Goal: Task Accomplishment & Management: Complete application form

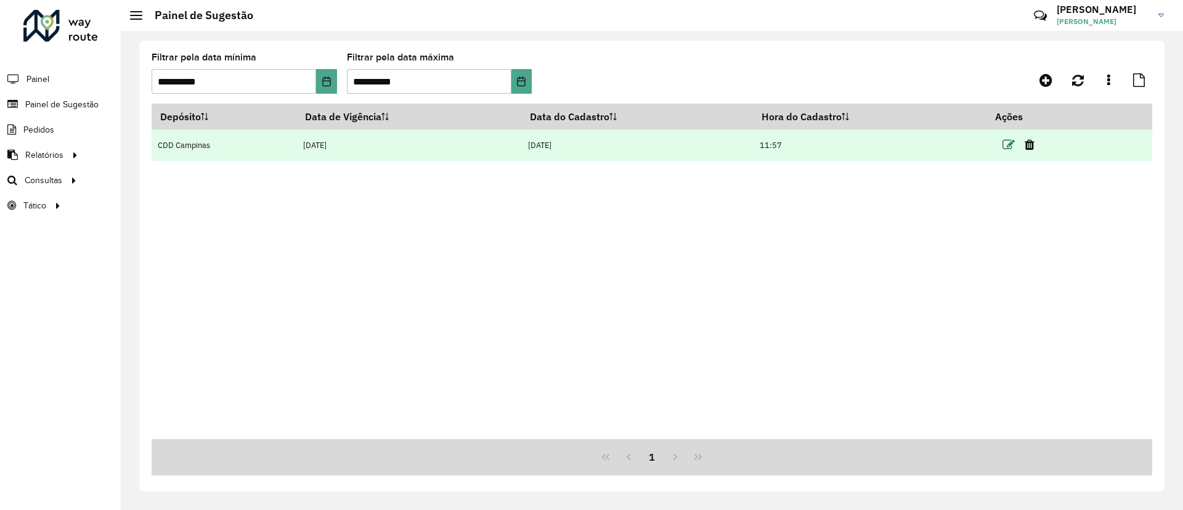
click at [1015, 143] on icon at bounding box center [1009, 145] width 12 height 12
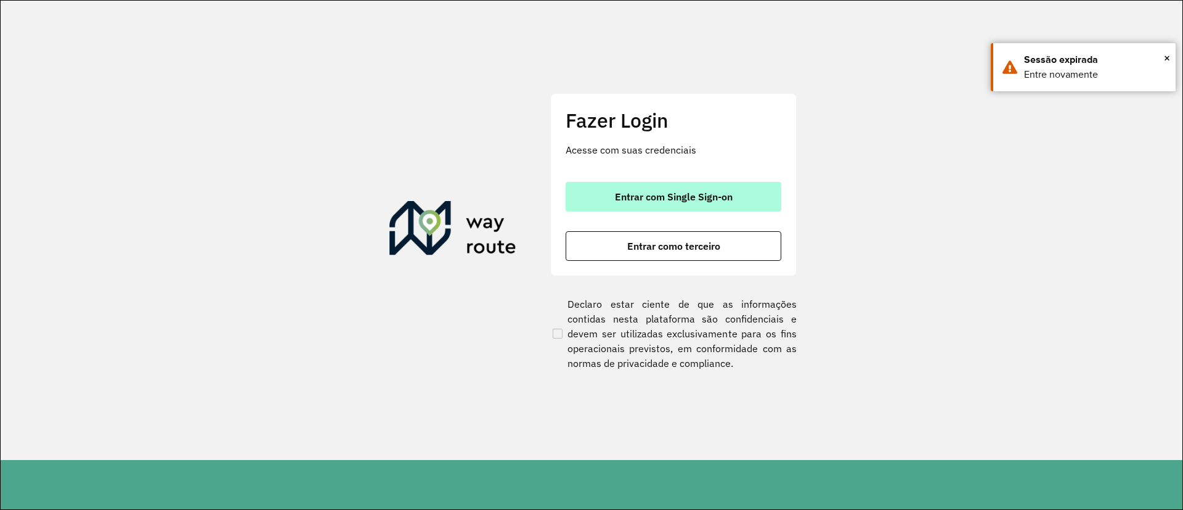
click at [647, 193] on span "Entrar com Single Sign-on" at bounding box center [674, 197] width 118 height 10
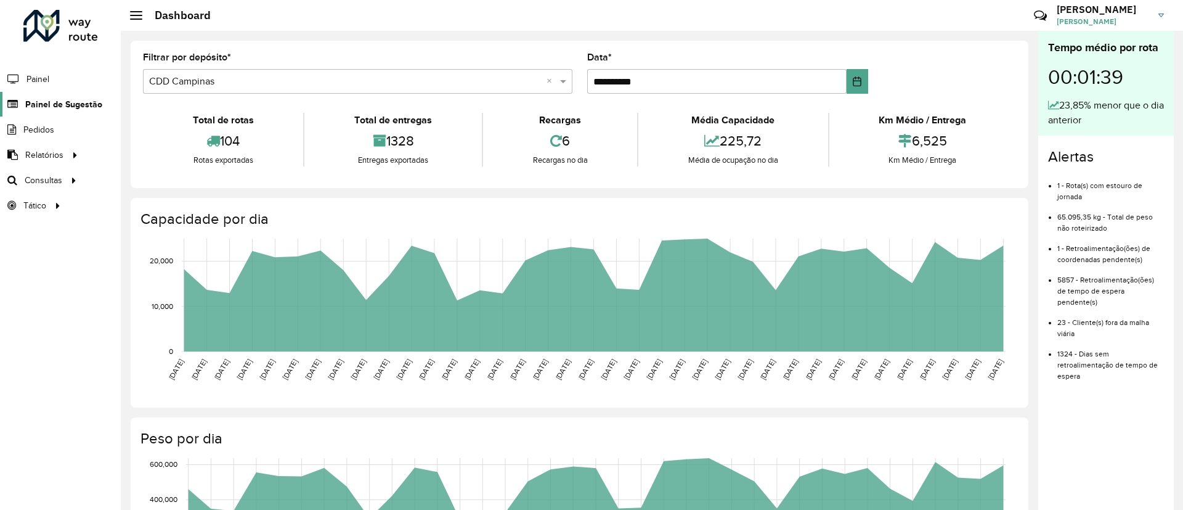
click at [67, 103] on span "Painel de Sugestão" at bounding box center [63, 104] width 77 height 13
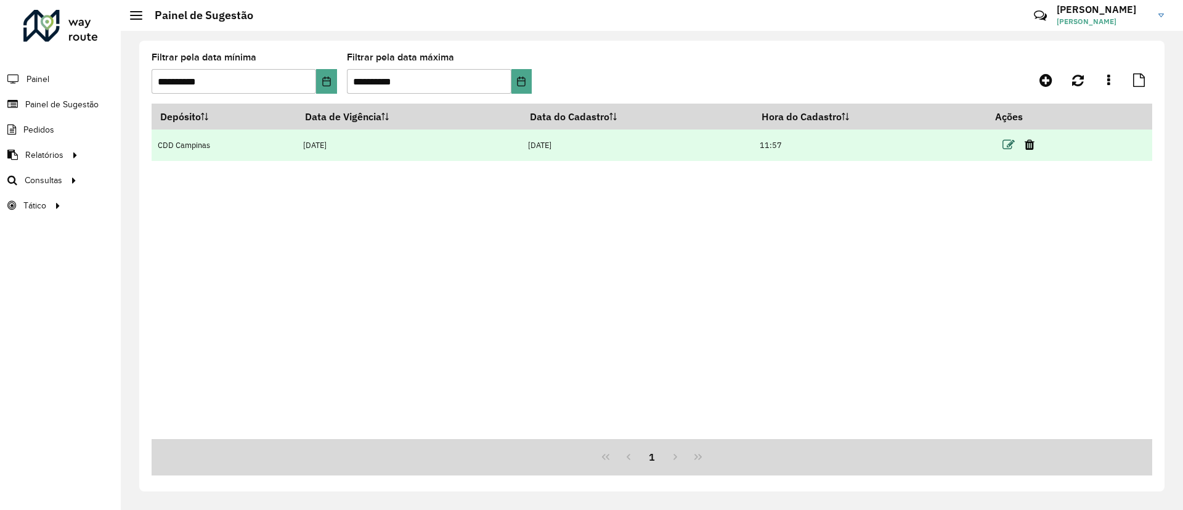
click at [1007, 145] on icon at bounding box center [1009, 145] width 12 height 12
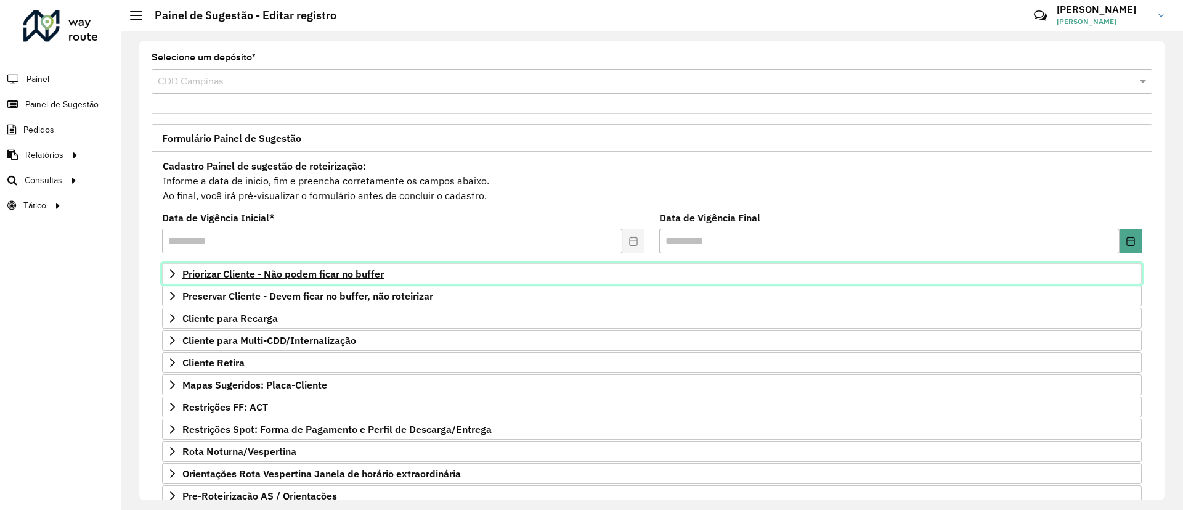
click at [316, 275] on span "Priorizar Cliente - Não podem ficar no buffer" at bounding box center [283, 274] width 202 height 10
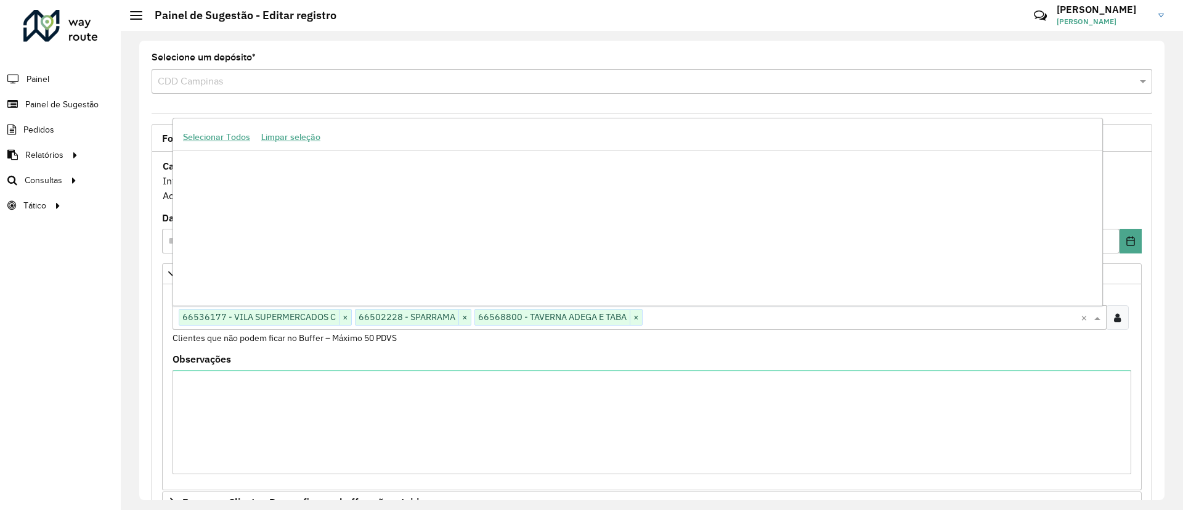
click at [723, 316] on input "text" at bounding box center [862, 318] width 438 height 15
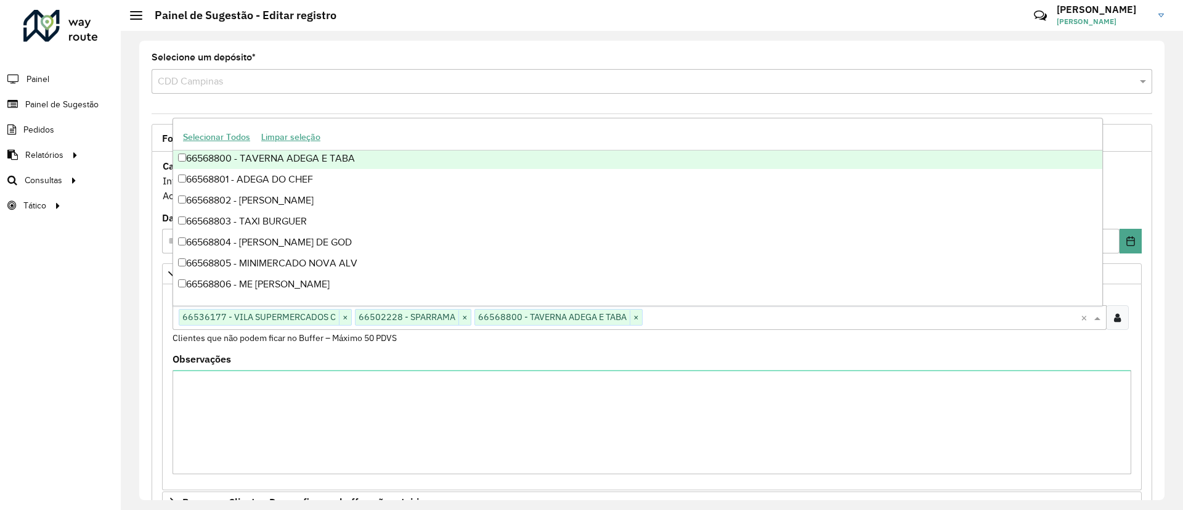
paste input "*****"
type input "*****"
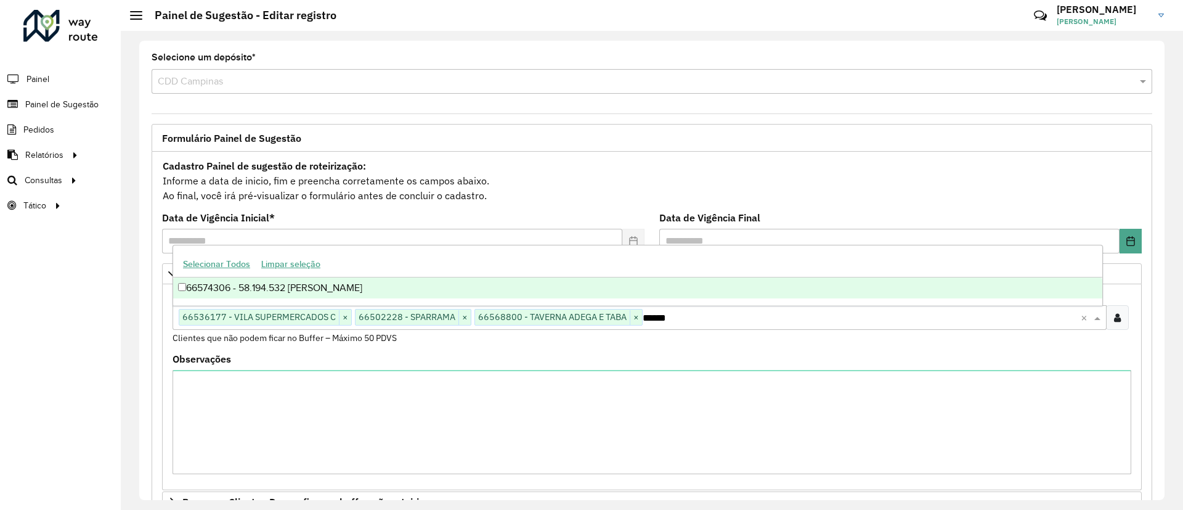
click at [458, 290] on div "66574306 - 58.194.532 [PERSON_NAME]" at bounding box center [637, 287] width 929 height 21
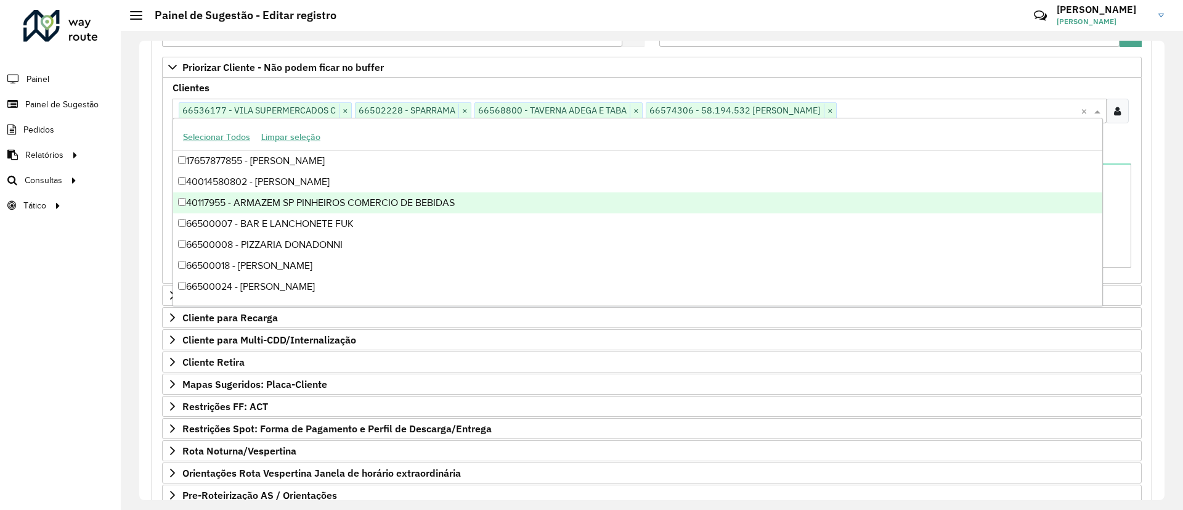
scroll to position [311, 0]
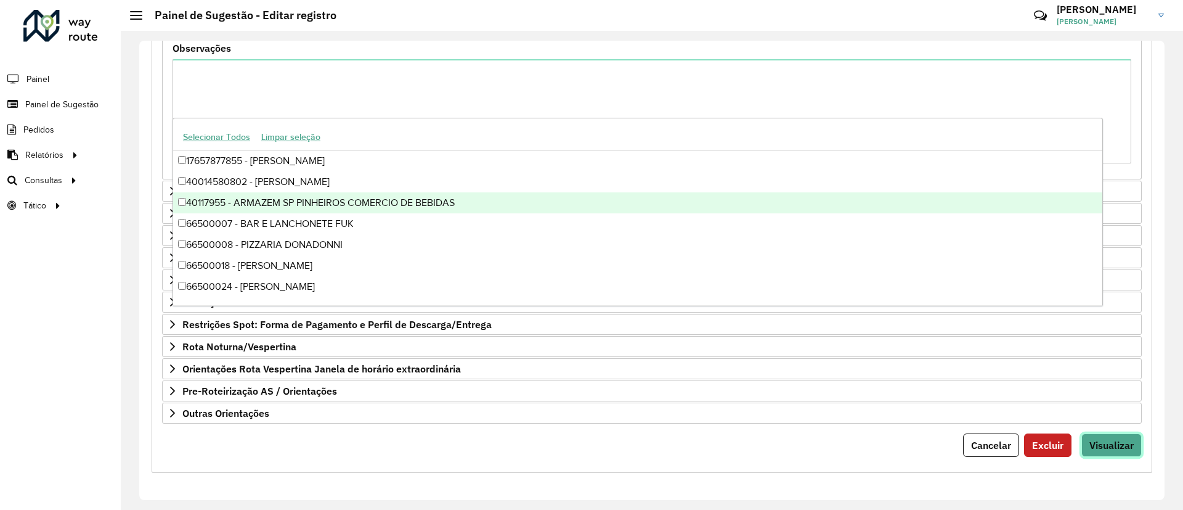
click at [1117, 436] on button "Visualizar" at bounding box center [1111, 444] width 60 height 23
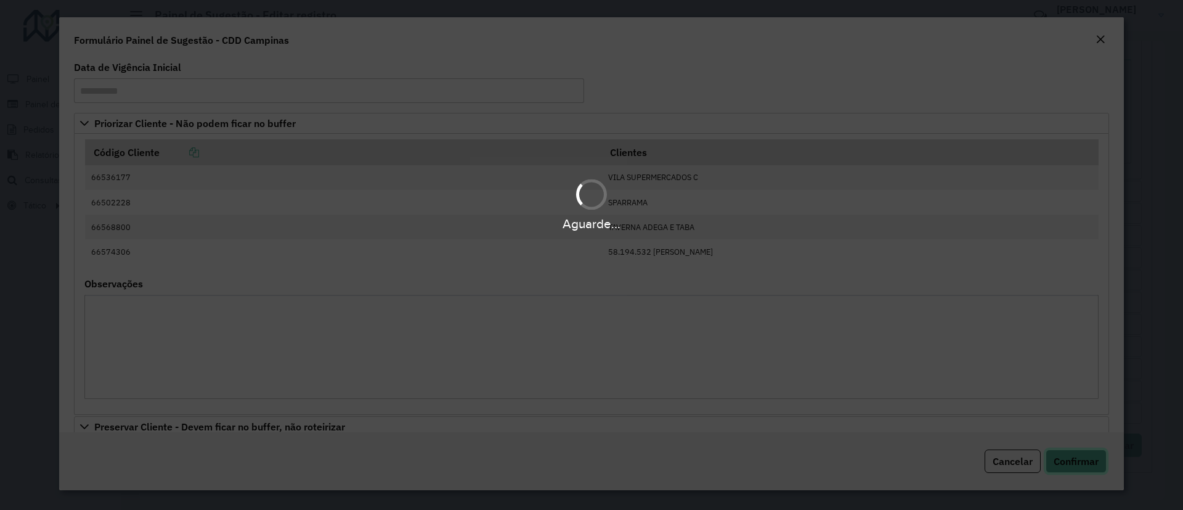
click at [1078, 451] on button "Confirmar" at bounding box center [1076, 460] width 61 height 23
